Goal: Task Accomplishment & Management: Use online tool/utility

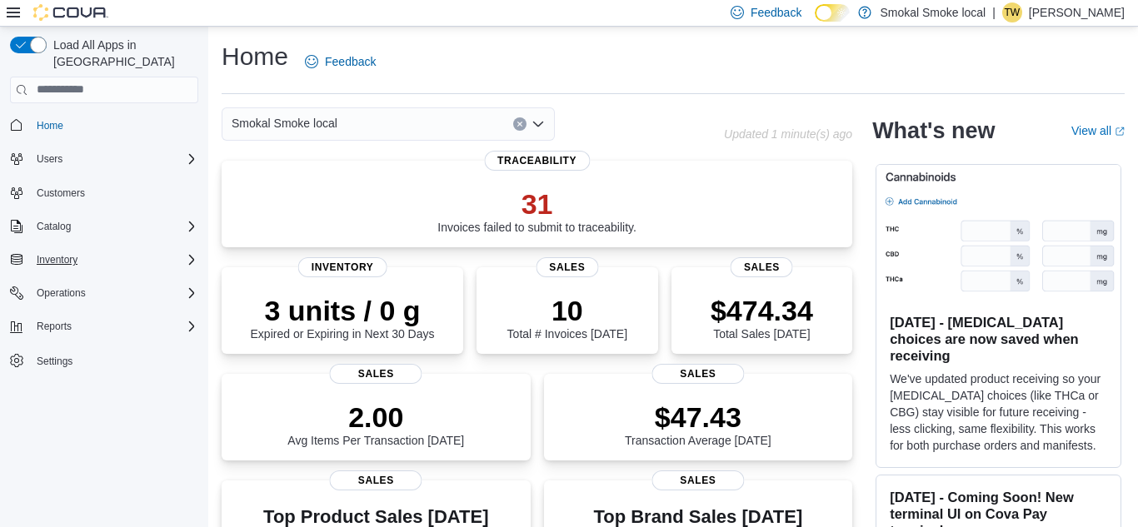
click at [189, 253] on icon "Complex example" at bounding box center [191, 259] width 13 height 13
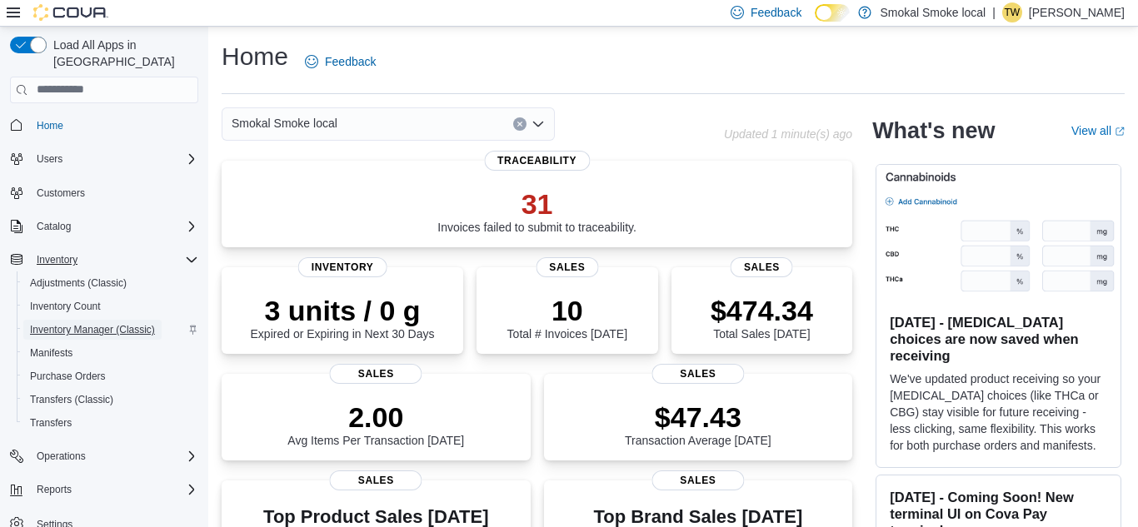
click at [116, 323] on span "Inventory Manager (Classic)" at bounding box center [92, 329] width 125 height 13
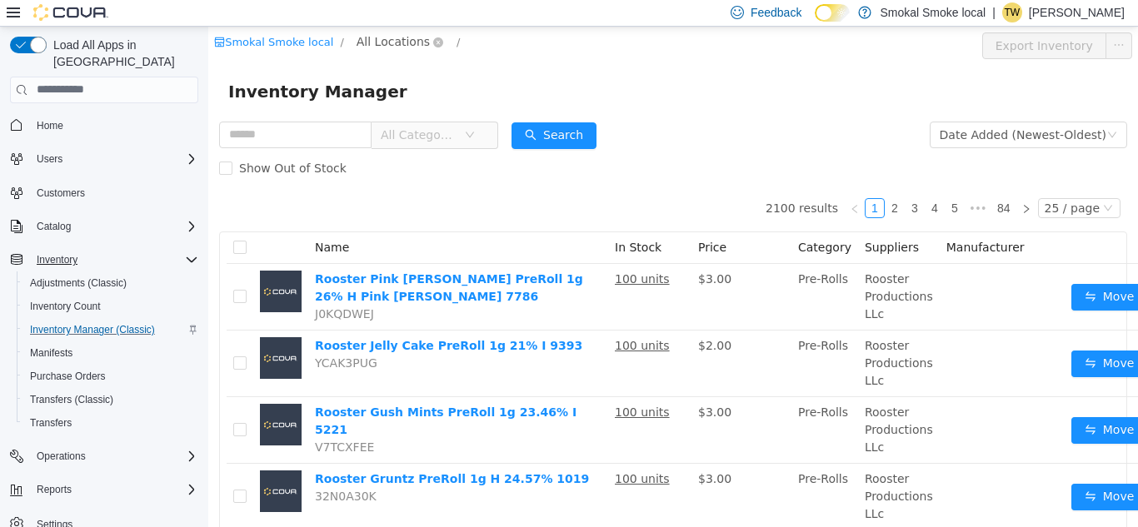
click at [393, 44] on span "All Locations" at bounding box center [392, 41] width 73 height 18
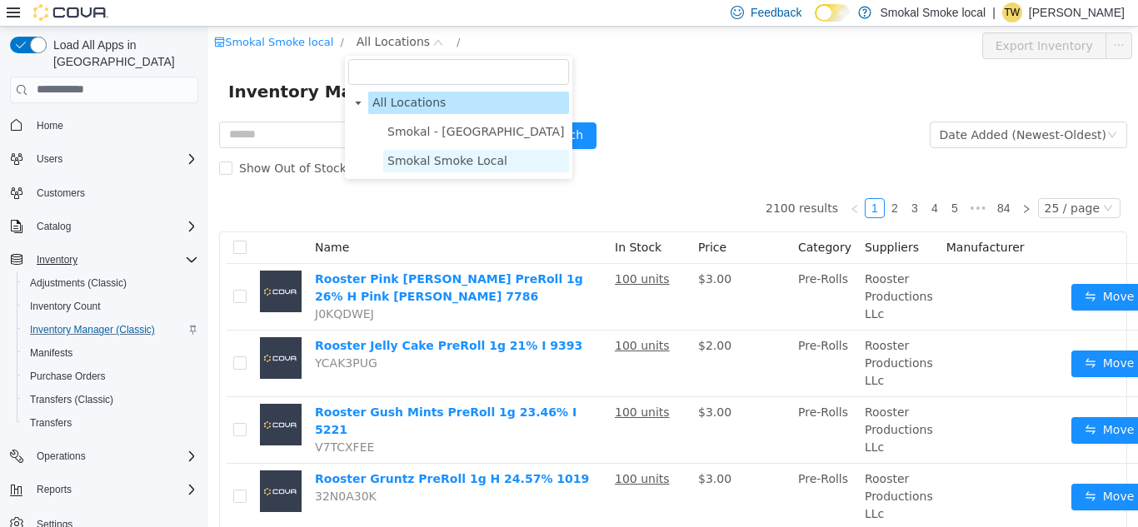
click at [412, 169] on span "Smokal Smoke Local" at bounding box center [476, 160] width 186 height 22
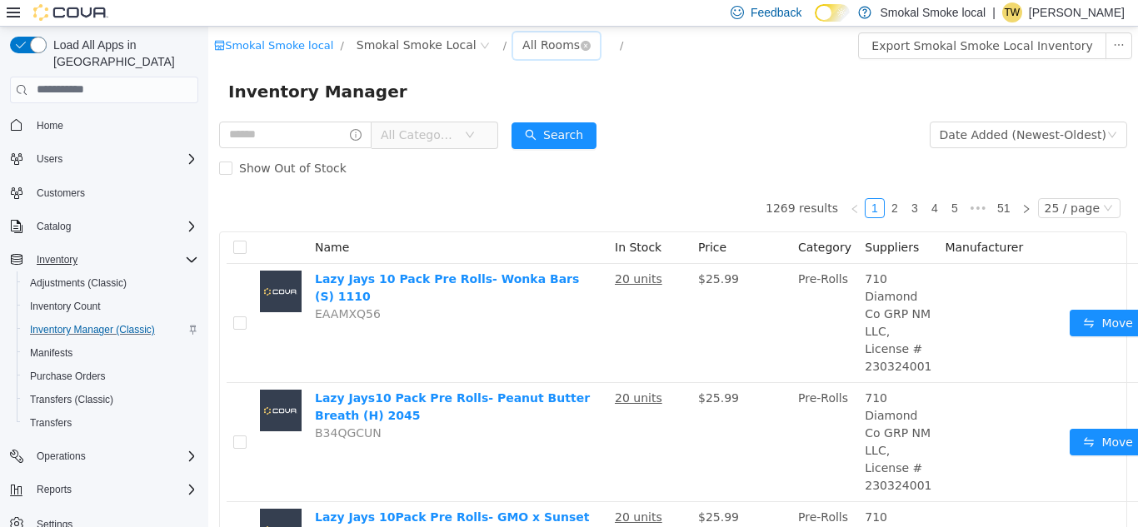
click at [526, 42] on div "All Rooms" at bounding box center [550, 44] width 57 height 25
click at [524, 128] on li "Back Room" at bounding box center [548, 131] width 100 height 27
click at [253, 129] on input "text" at bounding box center [295, 134] width 152 height 27
click at [251, 137] on input "text" at bounding box center [295, 134] width 152 height 27
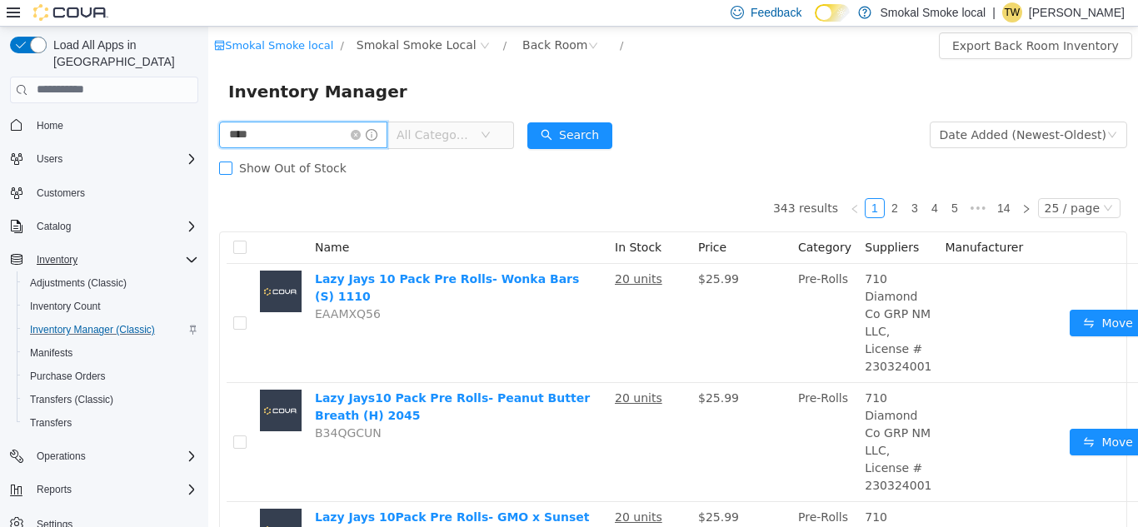
type input "****"
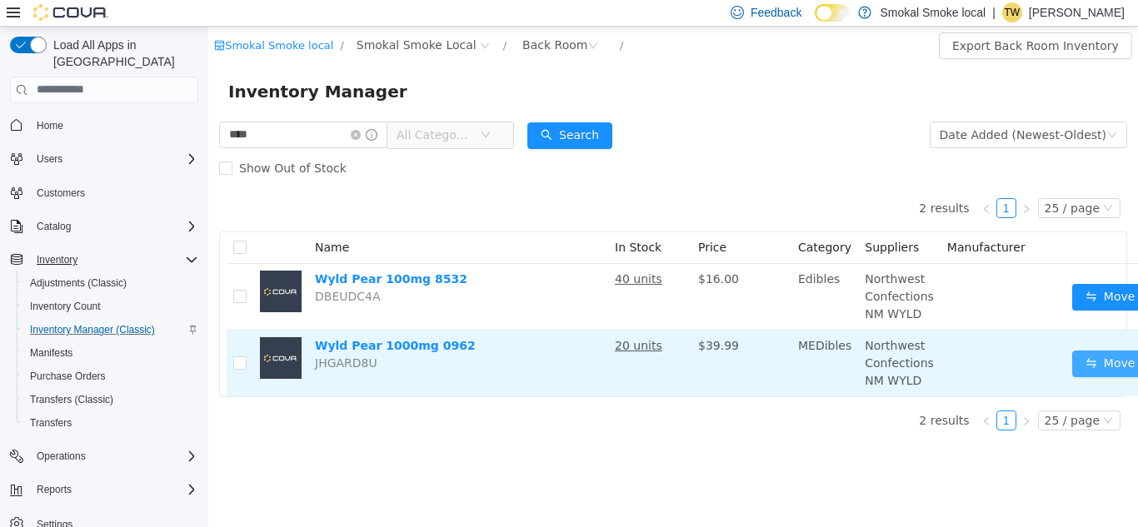
click at [1101, 372] on button "Move" at bounding box center [1110, 363] width 77 height 27
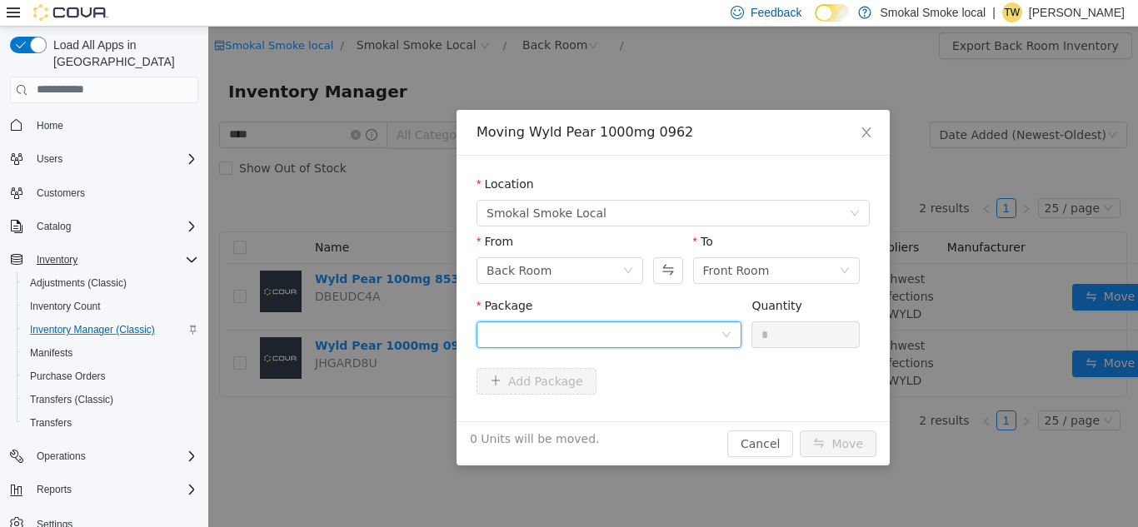
click at [589, 332] on div at bounding box center [603, 334] width 234 height 25
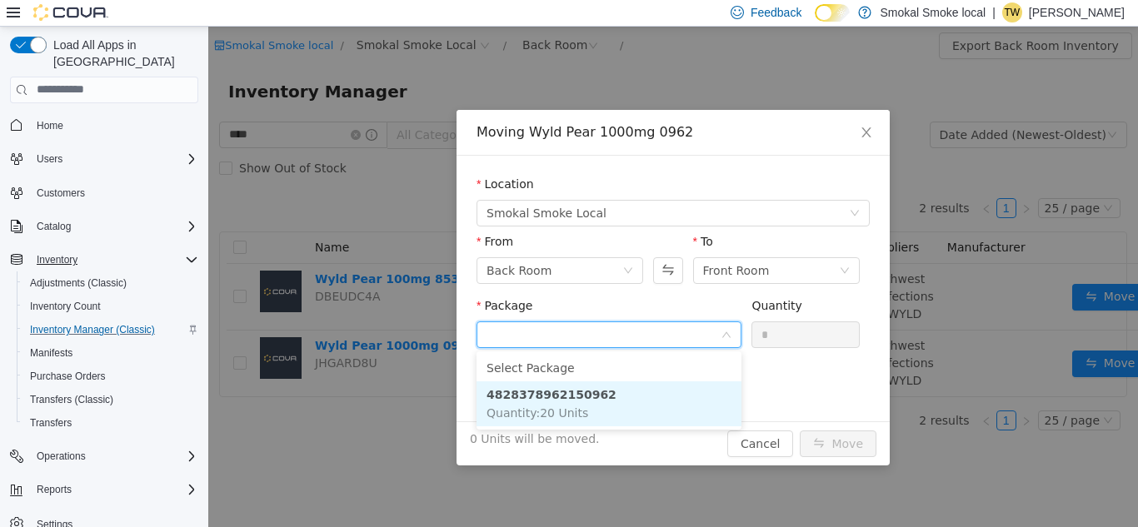
click at [563, 411] on span "Quantity : 20 Units" at bounding box center [537, 412] width 102 height 13
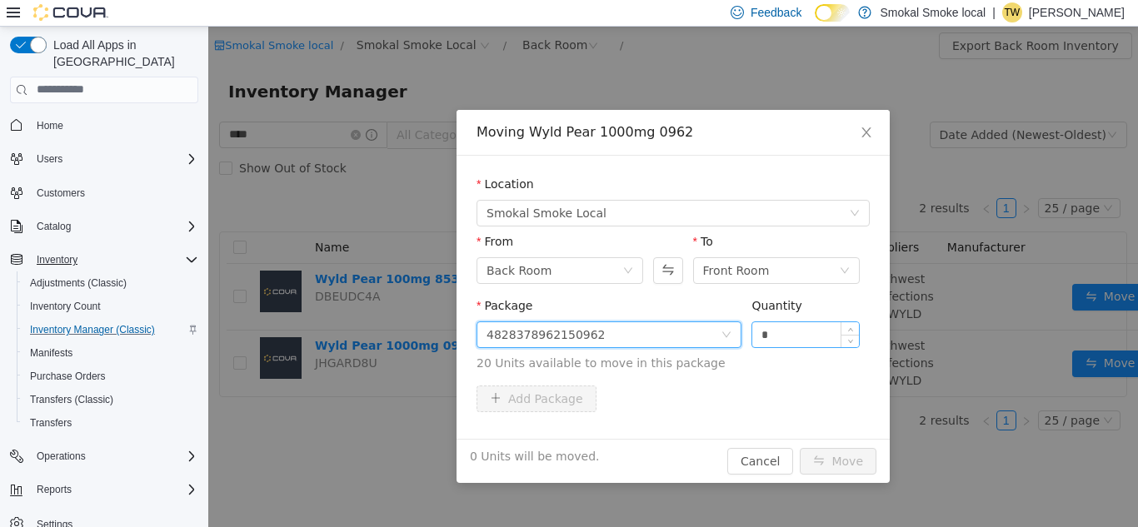
click at [820, 324] on input "*" at bounding box center [805, 334] width 107 height 25
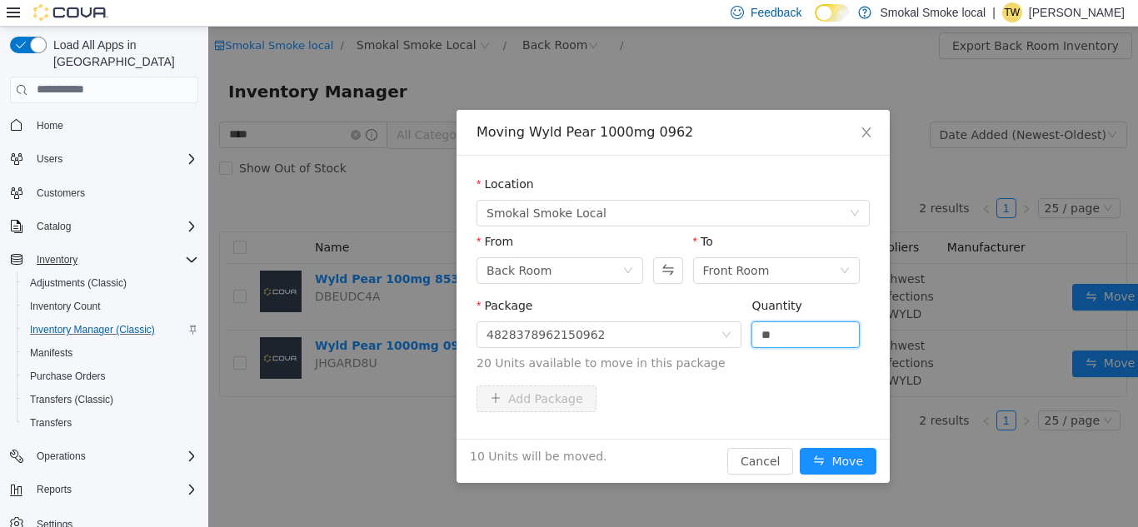
type input "**"
click at [774, 392] on div "Add Package" at bounding box center [672, 398] width 393 height 27
click at [849, 456] on button "Move" at bounding box center [838, 460] width 77 height 27
